Goal: Transaction & Acquisition: Download file/media

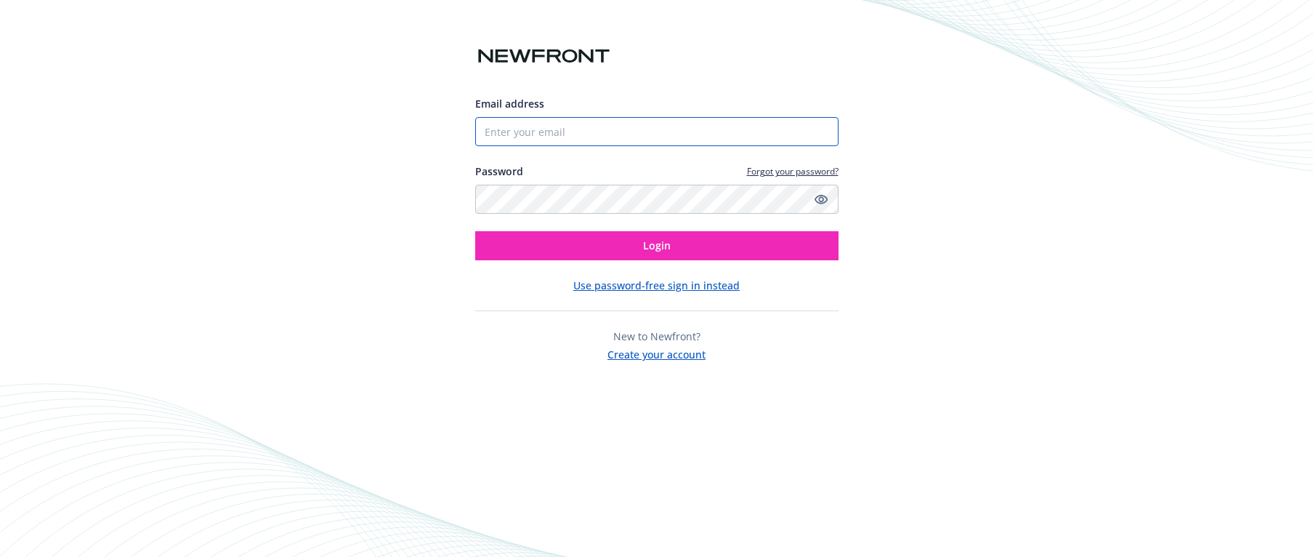
click at [626, 129] on input "Email address" at bounding box center [656, 131] width 363 height 29
type input "[EMAIL_ADDRESS][DOMAIN_NAME]"
click at [475, 231] on button "Login" at bounding box center [656, 245] width 363 height 29
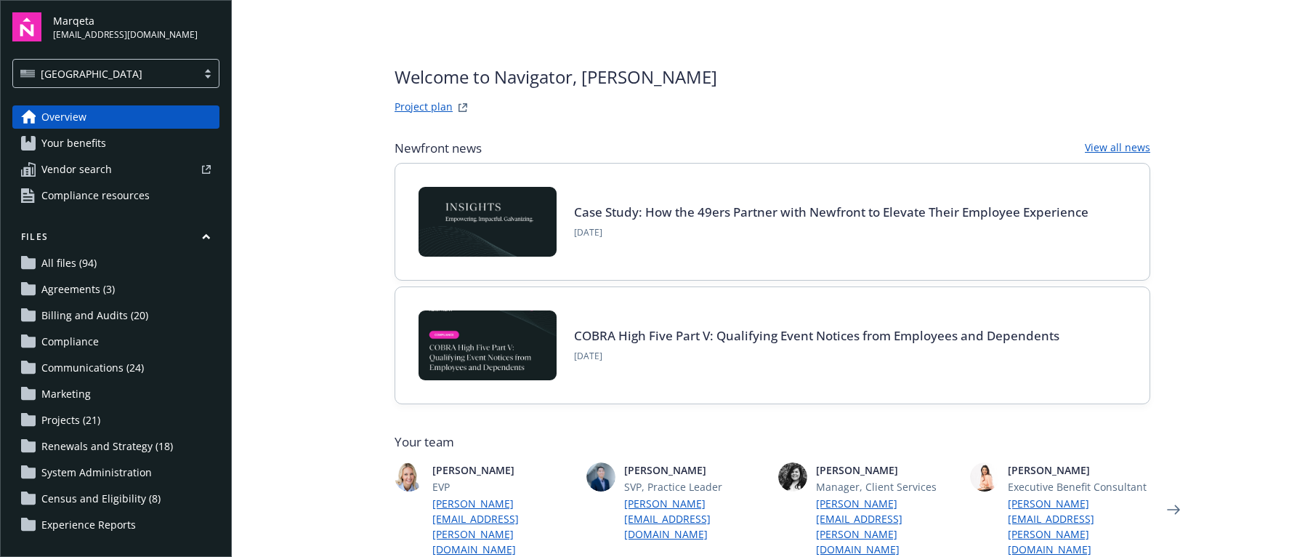
click at [126, 264] on link "All files (94)" at bounding box center [115, 262] width 207 height 23
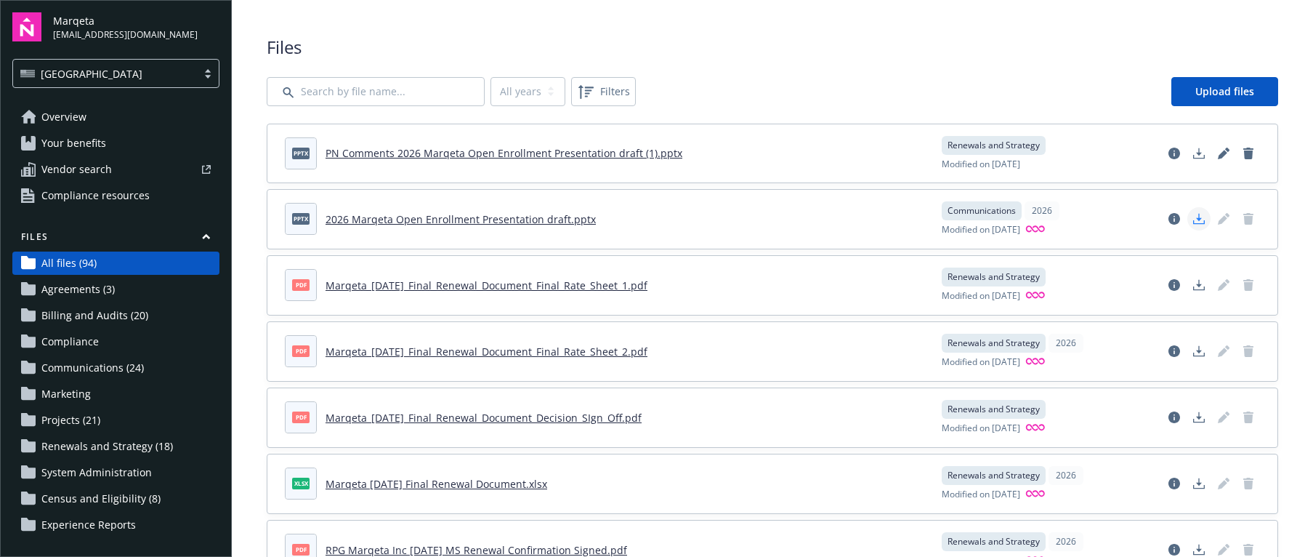
click at [1198, 220] on icon "Download document" at bounding box center [1199, 219] width 12 height 12
